Goal: Find specific page/section: Find specific page/section

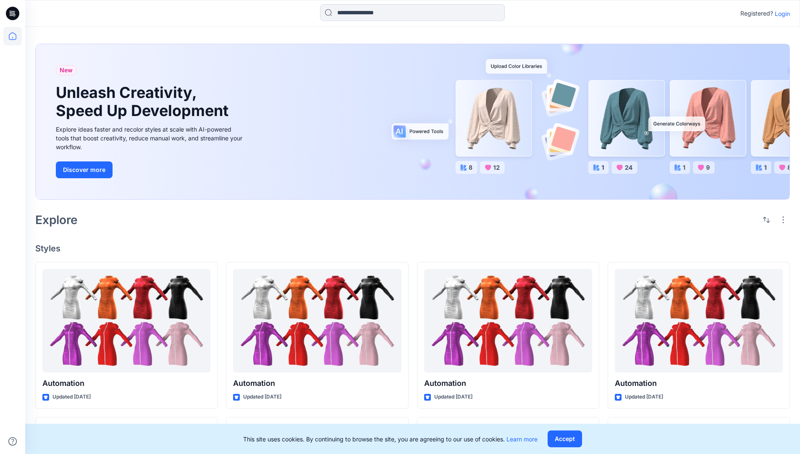
click at [780, 13] on p "Login" at bounding box center [782, 13] width 15 height 9
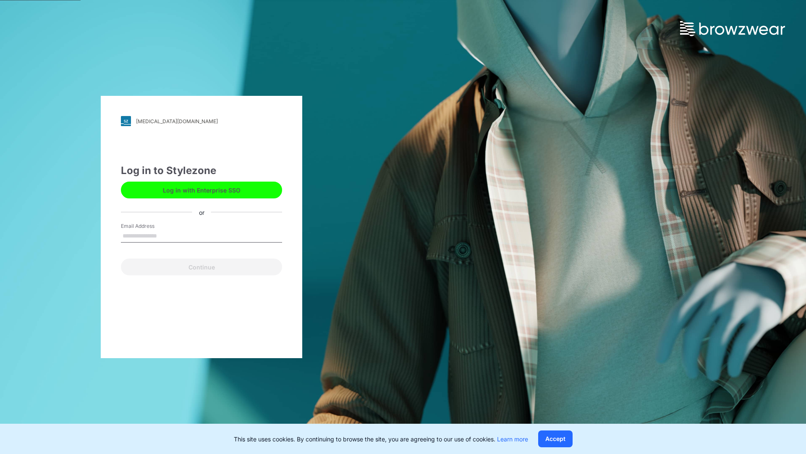
click at [166, 235] on input "Email Address" at bounding box center [201, 236] width 161 height 13
type input "**********"
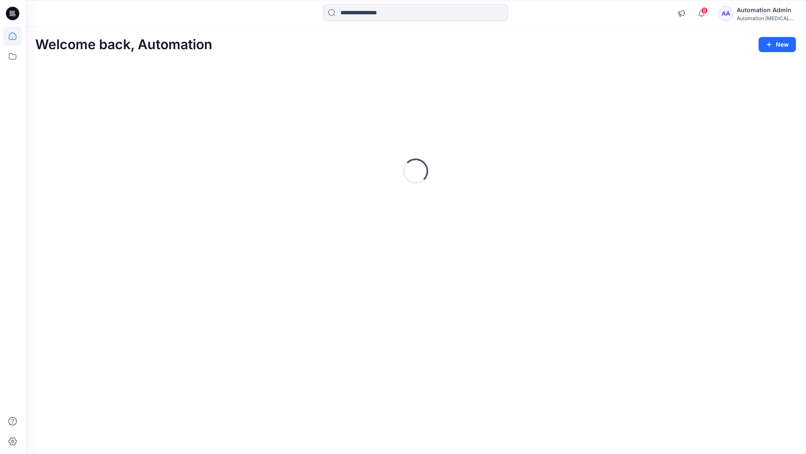
click at [16, 36] on icon at bounding box center [13, 36] width 8 height 8
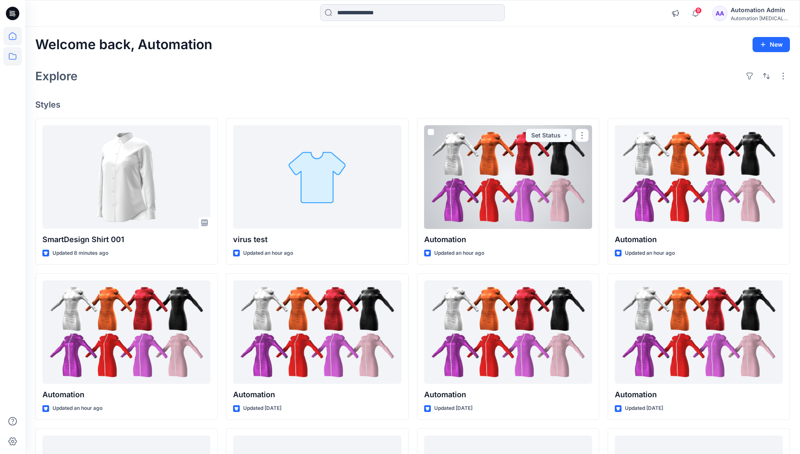
click at [15, 57] on icon at bounding box center [12, 56] width 18 height 18
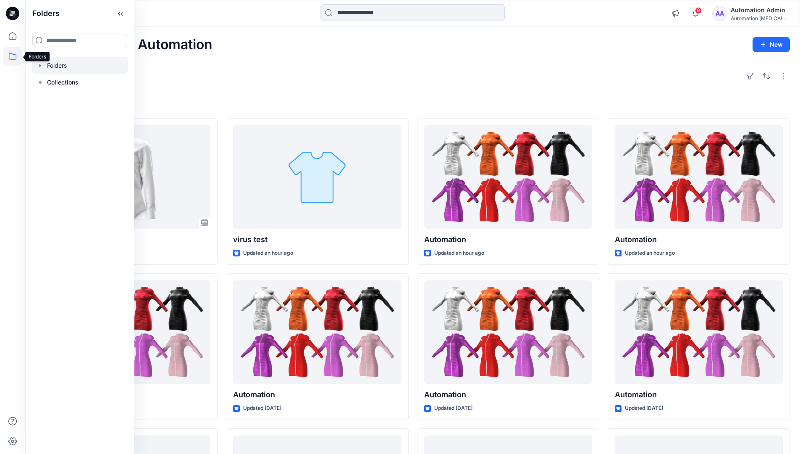
click at [90, 66] on div at bounding box center [80, 65] width 96 height 17
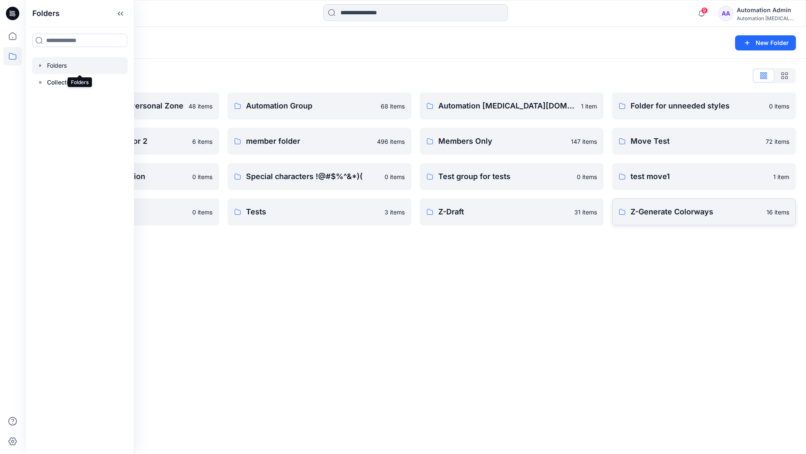
click at [727, 211] on p "Z-Generate Colorways" at bounding box center [696, 212] width 131 height 12
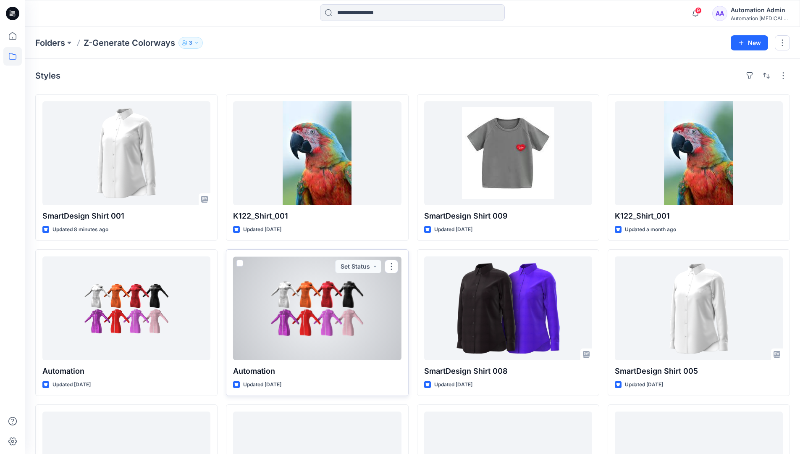
click at [242, 262] on span at bounding box center [239, 263] width 7 height 7
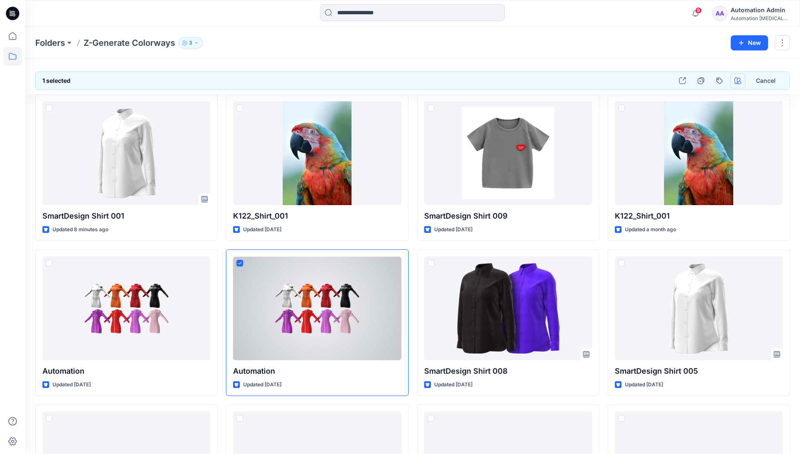
click at [737, 81] on icon "button" at bounding box center [738, 80] width 7 height 7
